Goal: Navigation & Orientation: Go to known website

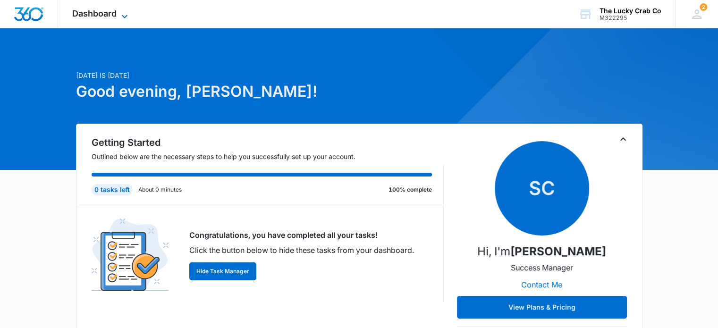
click at [122, 17] on icon at bounding box center [124, 16] width 11 height 11
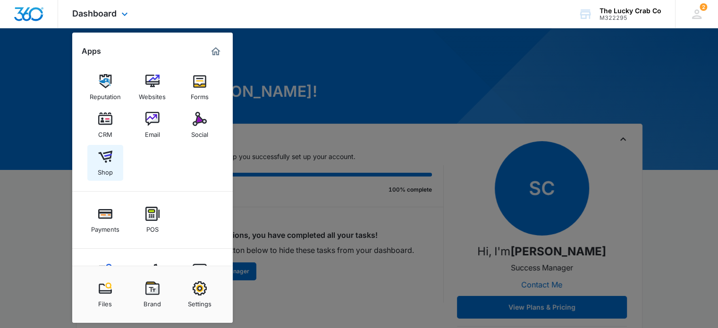
click at [106, 151] on img at bounding box center [105, 157] width 14 height 14
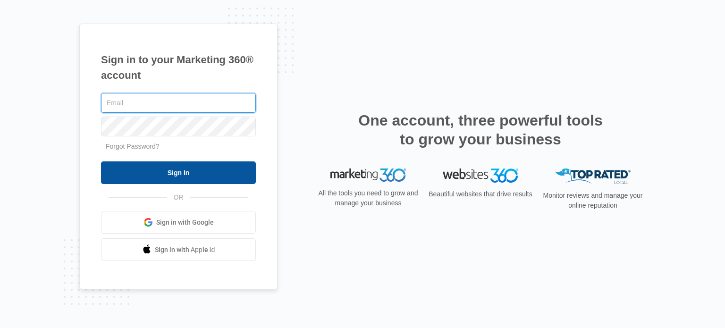
type input "brian.hass99@gmail.com"
click at [241, 177] on input "Sign In" at bounding box center [178, 172] width 155 height 23
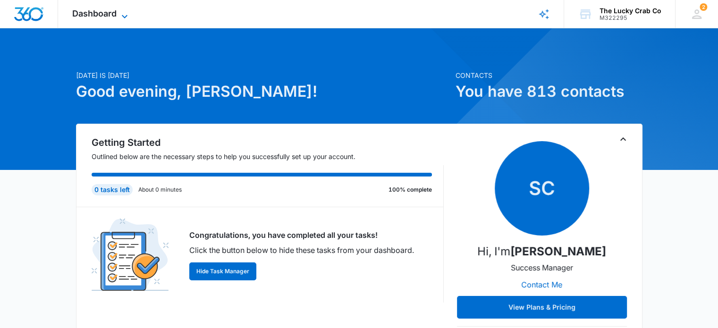
click at [121, 14] on icon at bounding box center [124, 16] width 11 height 11
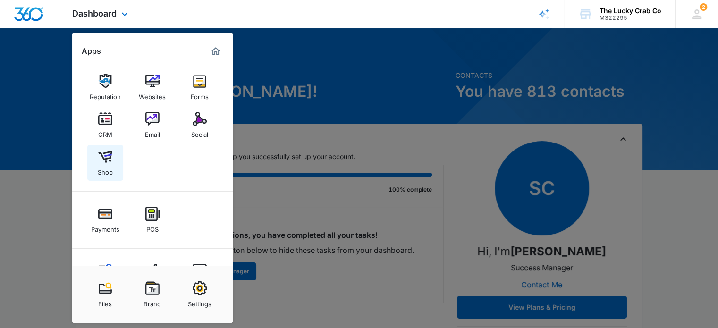
click at [108, 163] on img at bounding box center [105, 157] width 14 height 14
